Goal: Task Accomplishment & Management: Use online tool/utility

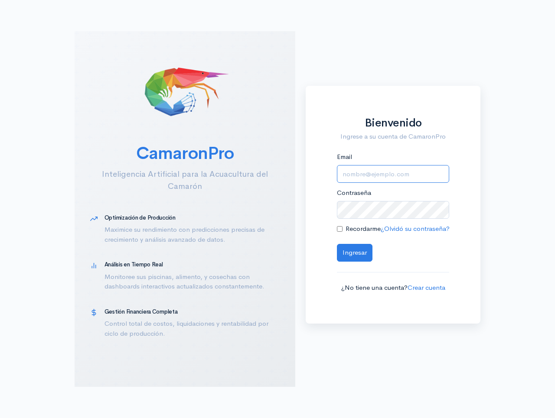
click at [394, 171] on input "Email" at bounding box center [393, 174] width 112 height 18
type input "andrew@camaron.pro"
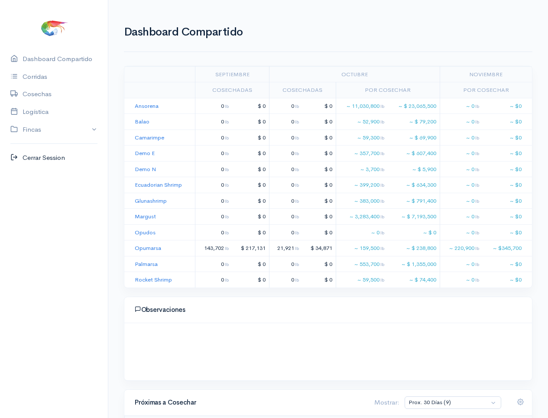
click at [47, 159] on link "Cerrar Session" at bounding box center [54, 158] width 108 height 18
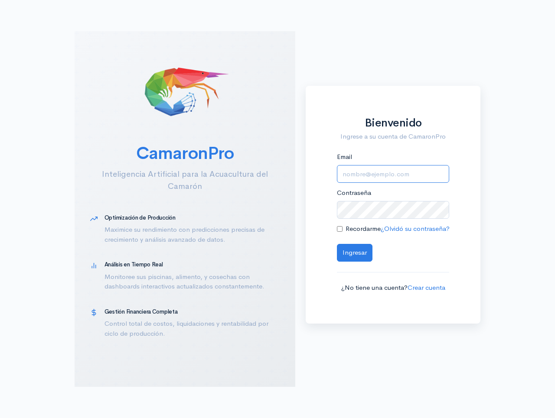
click at [373, 174] on input "Email" at bounding box center [393, 174] width 112 height 18
type input "andrew+gb@camaron.pro"
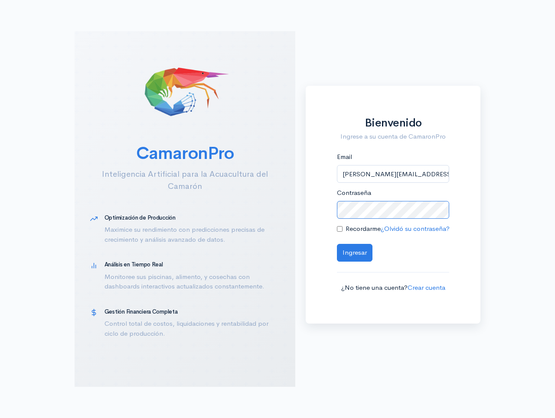
click at [337, 244] on button "Ingresar" at bounding box center [355, 253] width 36 height 18
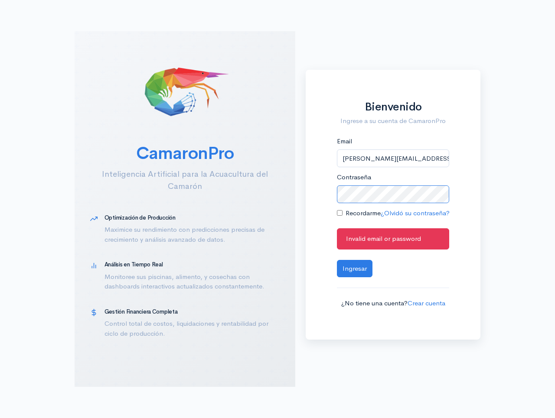
click at [337, 260] on button "Ingresar" at bounding box center [355, 269] width 36 height 18
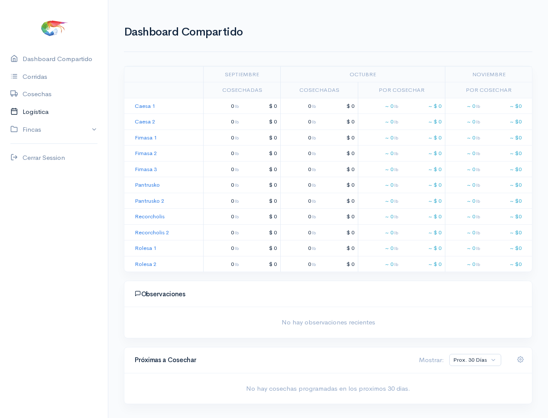
click at [59, 113] on link "Logística" at bounding box center [54, 112] width 108 height 18
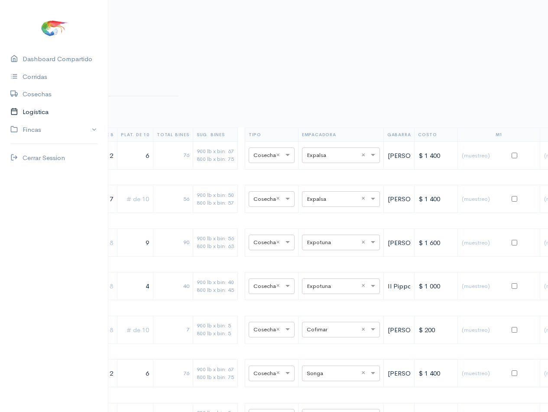
scroll to position [0, 356]
click at [367, 159] on span at bounding box center [372, 155] width 11 height 9
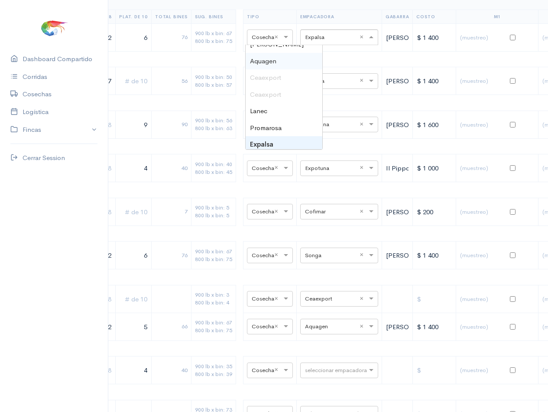
scroll to position [380, 0]
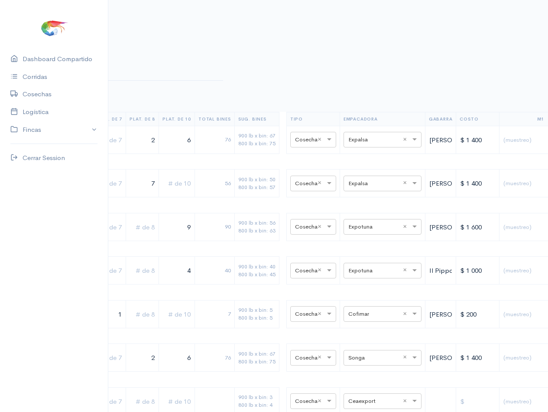
scroll to position [16, 356]
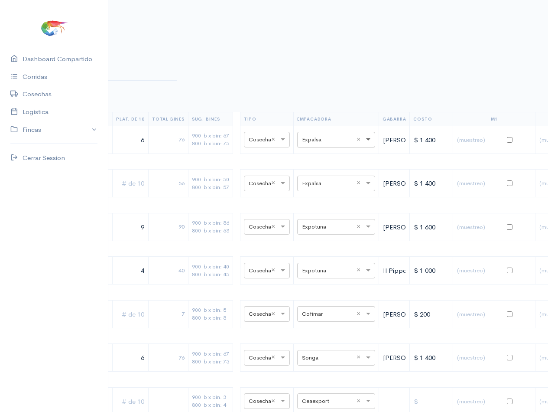
click at [364, 141] on span at bounding box center [369, 139] width 11 height 9
